Goal: Transaction & Acquisition: Purchase product/service

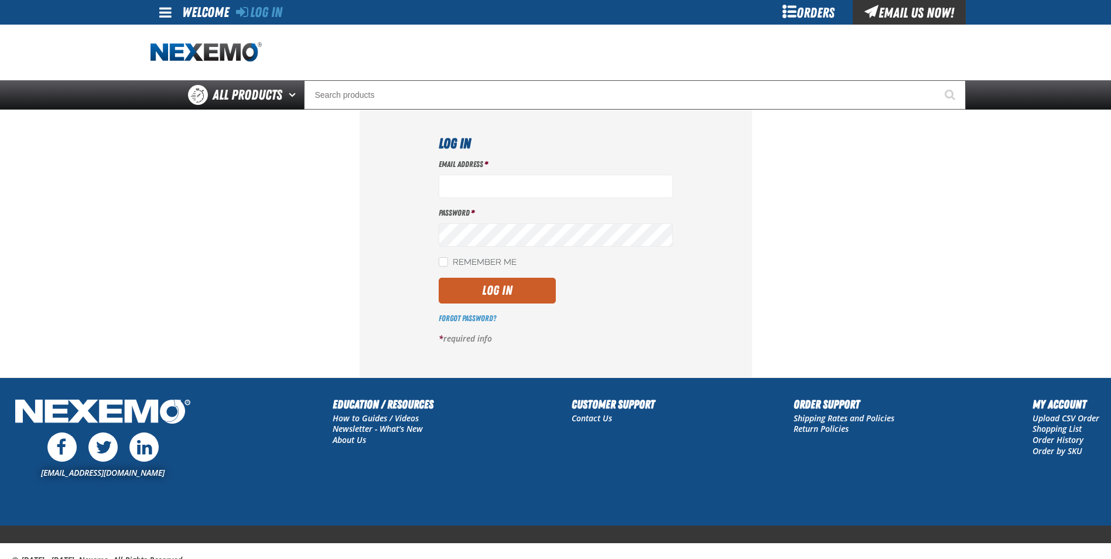
type input "spearce@vtaig.com"
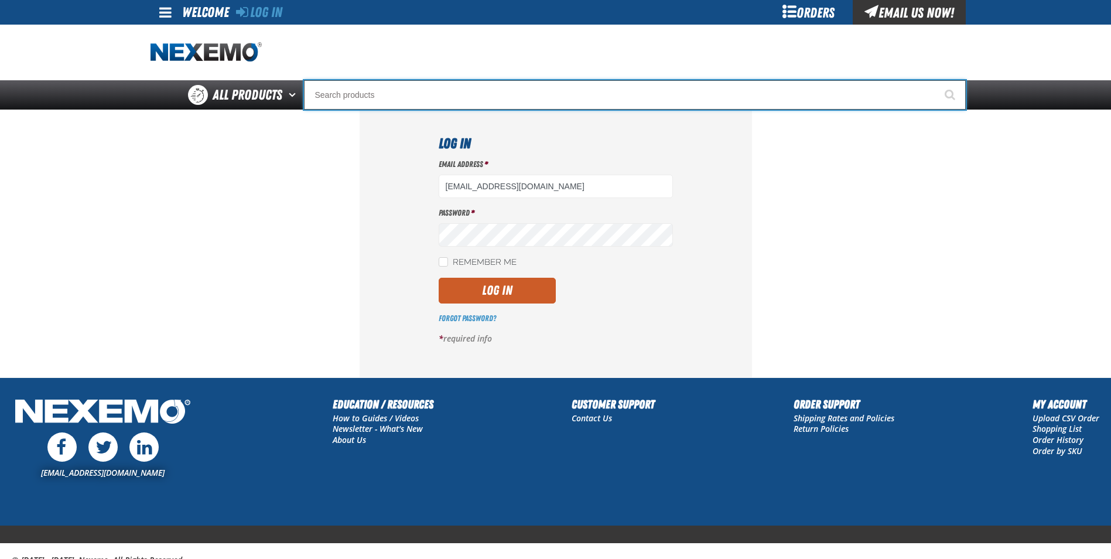
click at [363, 92] on input "Search" at bounding box center [635, 94] width 662 height 29
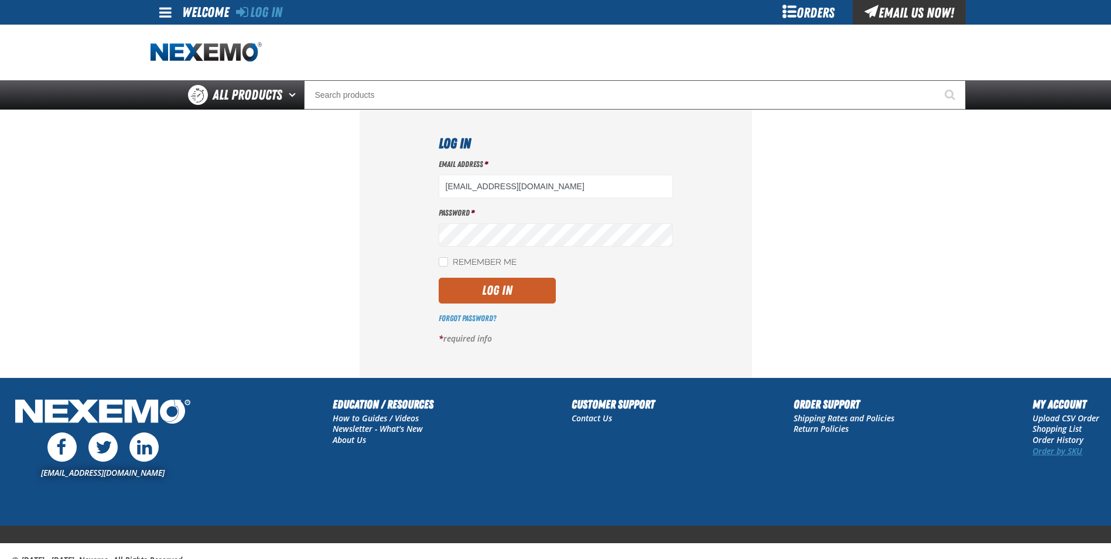
click at [1055, 449] on link "Order by SKU" at bounding box center [1058, 450] width 50 height 11
type input "spearce@vtaig.com"
click at [507, 292] on button "Log In" at bounding box center [497, 291] width 117 height 26
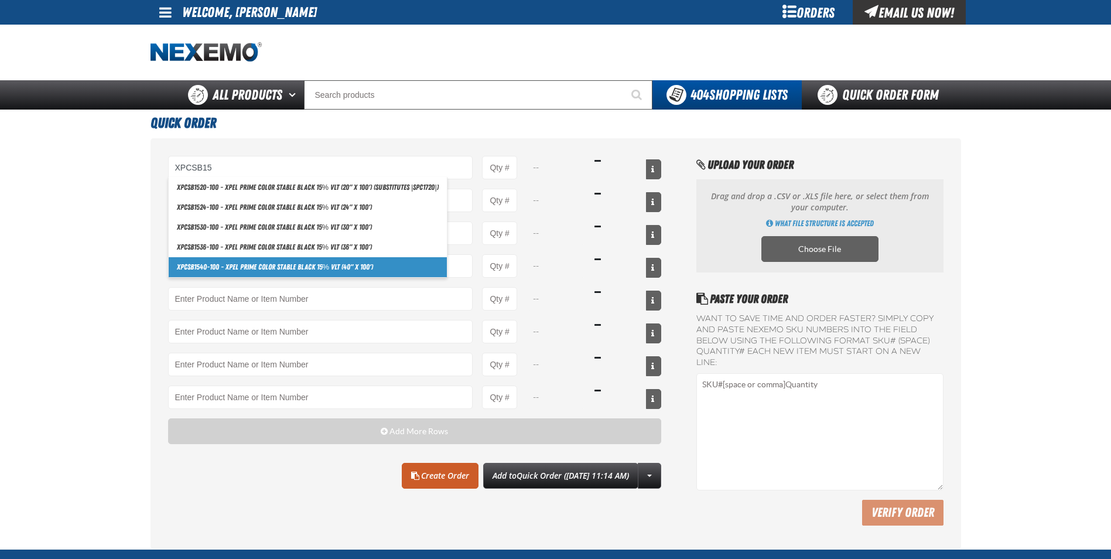
click at [262, 262] on link "XPCSB15 40-100 - XPEL PRIME Color Stable Black 15% VLT (40" x 100')" at bounding box center [308, 267] width 278 height 20
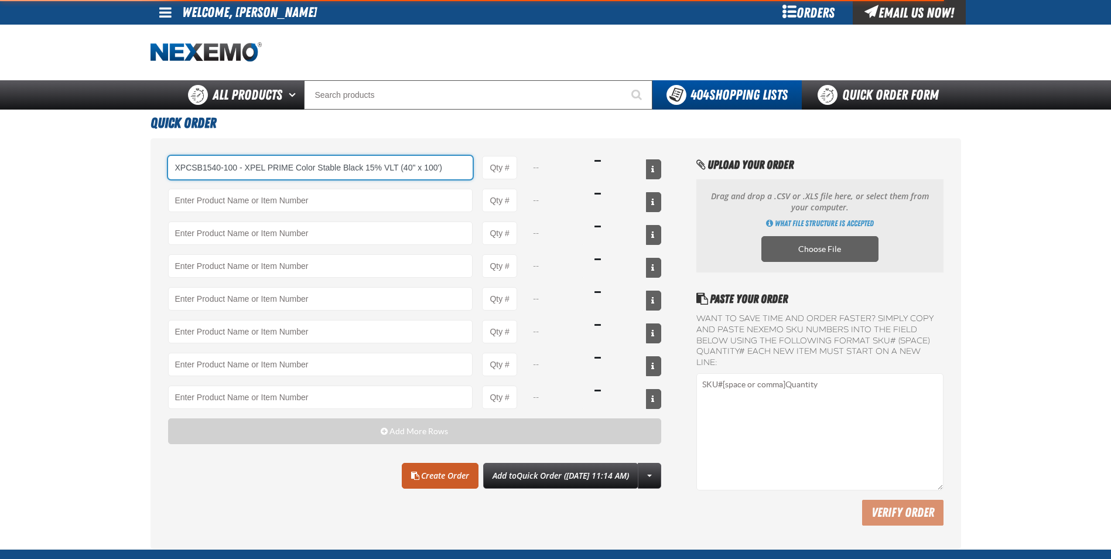
type input "XPCSB1540-100 - XPEL PRIME Color Stable Black 15% VLT (40&quot; x 100&#x27;)"
type input "1"
select select "roll"
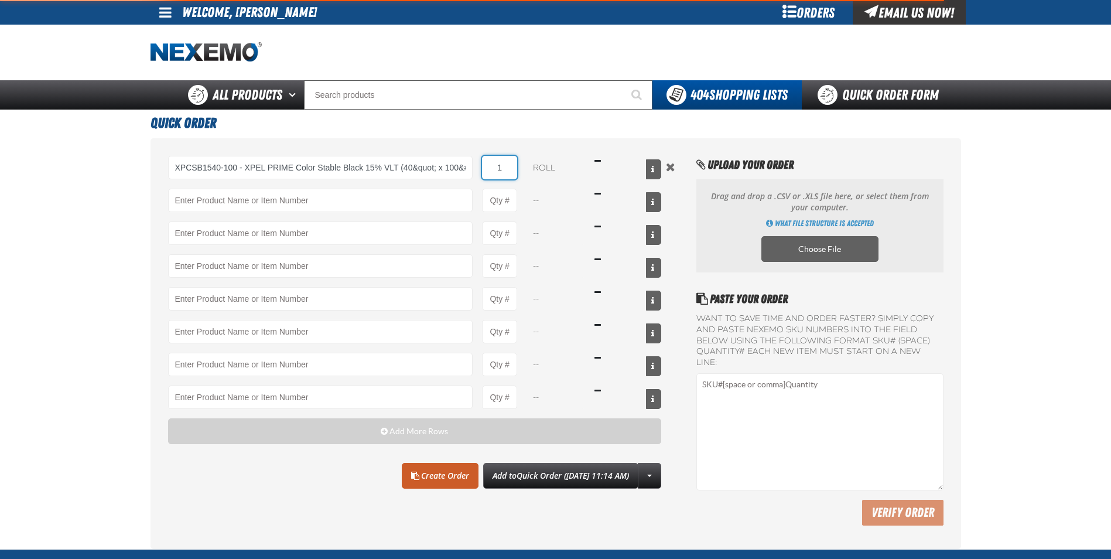
drag, startPoint x: 514, startPoint y: 168, endPoint x: 474, endPoint y: 159, distance: 41.2
click at [474, 159] on div "XPCSB1540-100 - XPEL PRIME Color Stable Black 15% VLT (40&quot; x 100&#x27;) XP…" at bounding box center [415, 167] width 494 height 23
type input "XPCSB1540-100 - XPEL PRIME Color Stable Black 15% VLT (40&quot; x 100&#x27;)"
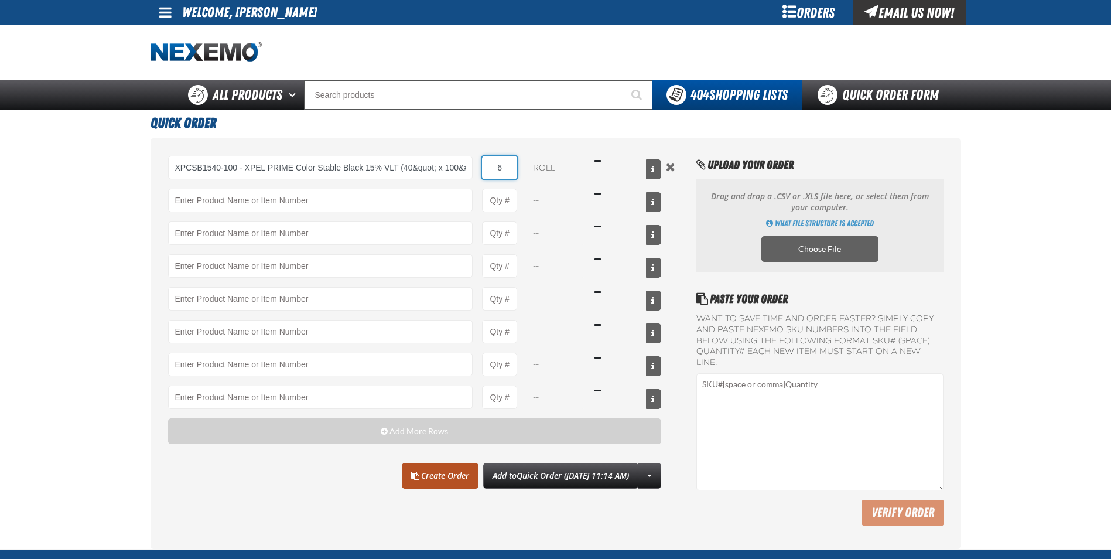
type input "6"
click at [408, 473] on link "Create Order" at bounding box center [440, 476] width 77 height 26
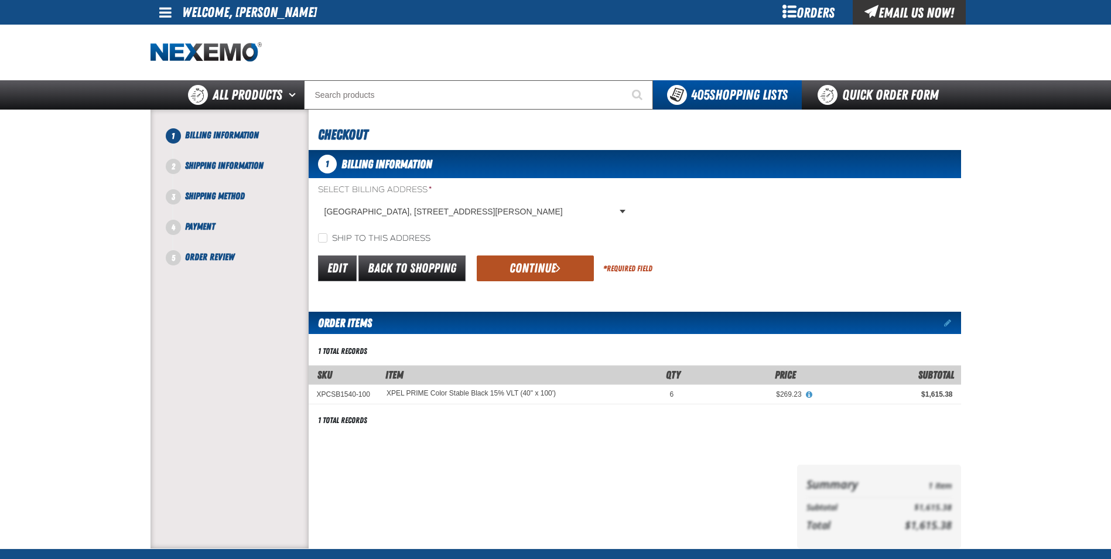
click at [543, 267] on button "Continue" at bounding box center [535, 268] width 117 height 26
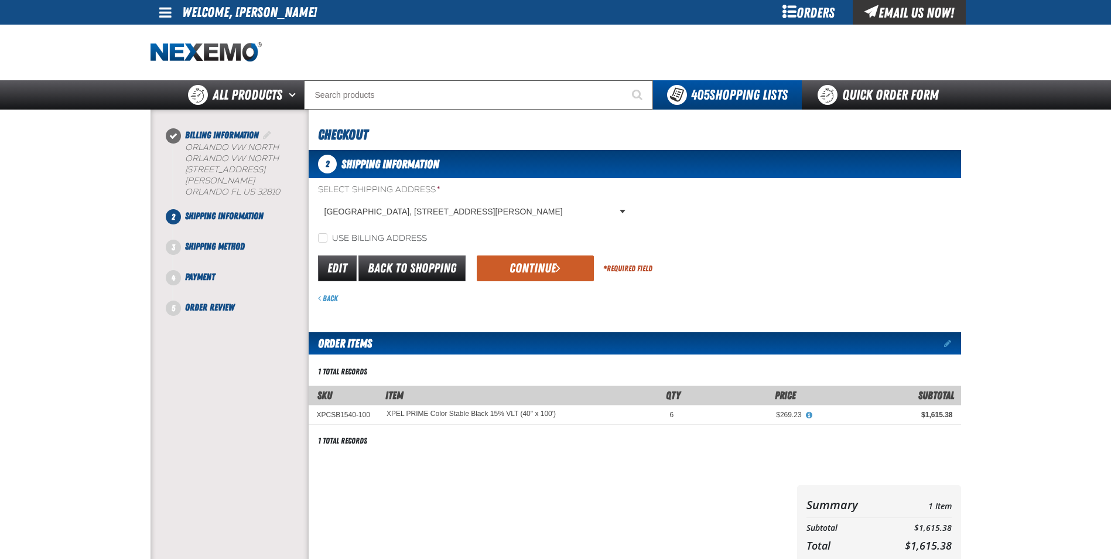
click at [543, 267] on button "Continue" at bounding box center [535, 268] width 117 height 26
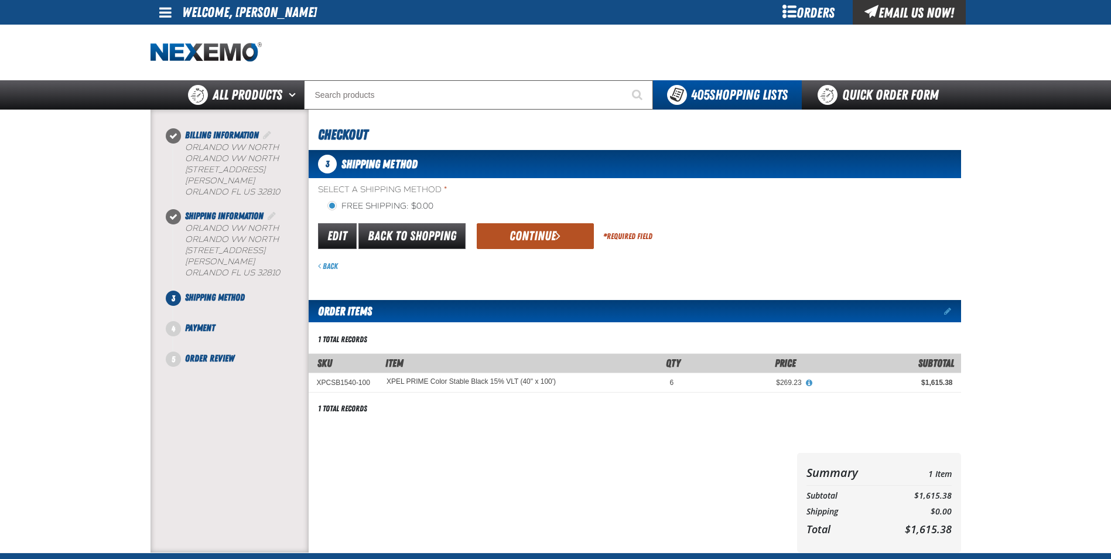
click at [534, 237] on button "Continue" at bounding box center [535, 236] width 117 height 26
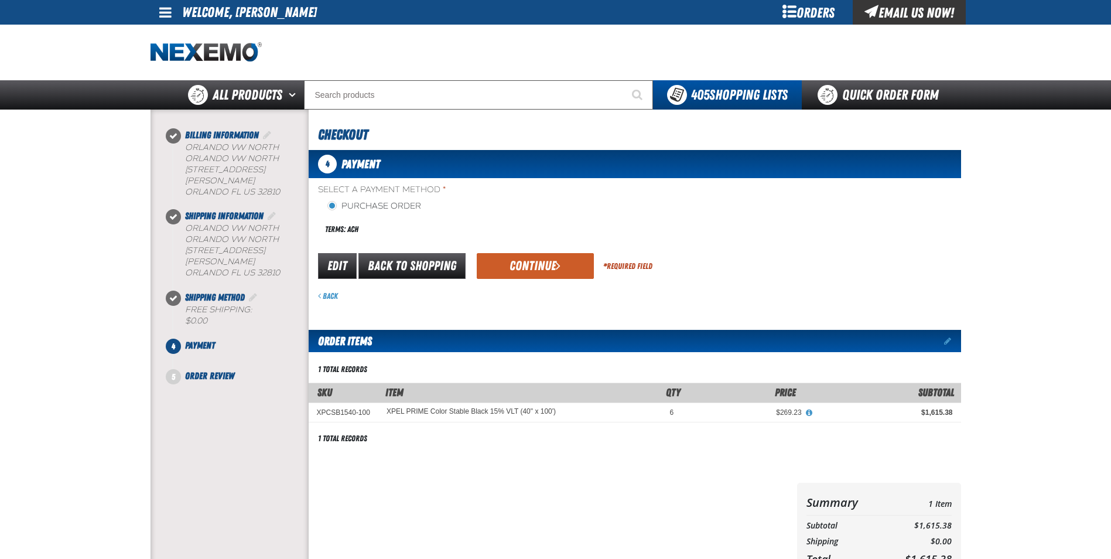
click at [520, 251] on div "Edit Back to Shopping Continue * Required Field" at bounding box center [635, 266] width 653 height 30
click at [521, 253] on button "Continue" at bounding box center [535, 266] width 117 height 26
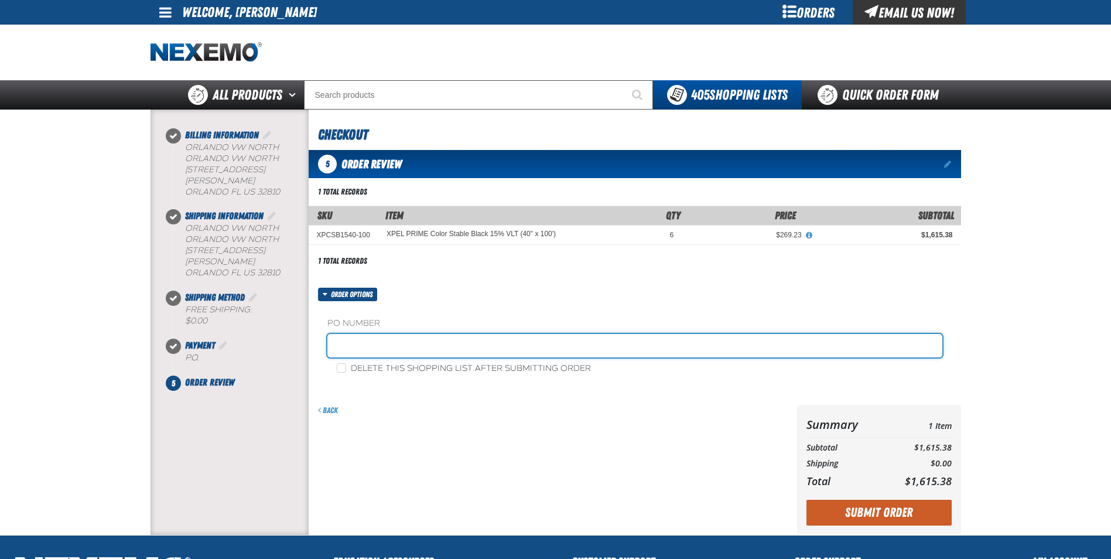
click at [336, 337] on input "text" at bounding box center [634, 345] width 615 height 23
type input "SHEILA"
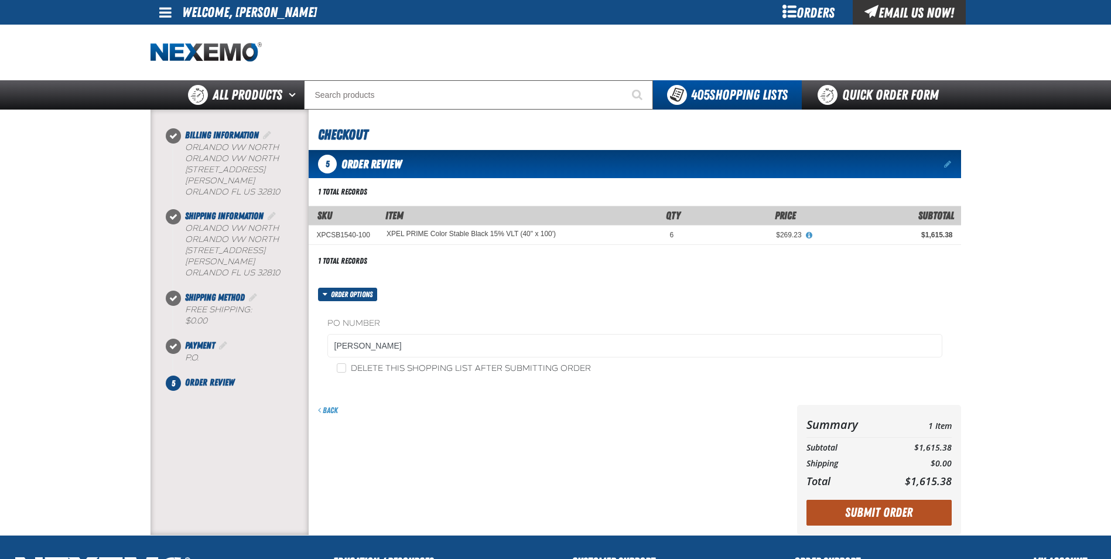
click at [875, 513] on button "Submit Order" at bounding box center [879, 513] width 145 height 26
